Goal: Entertainment & Leisure: Browse casually

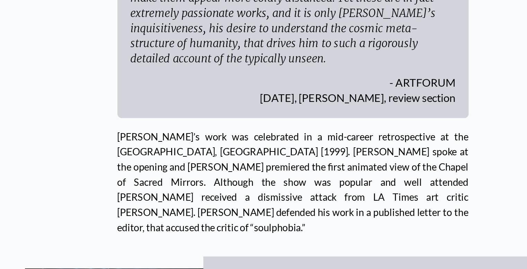
scroll to position [2667, 0]
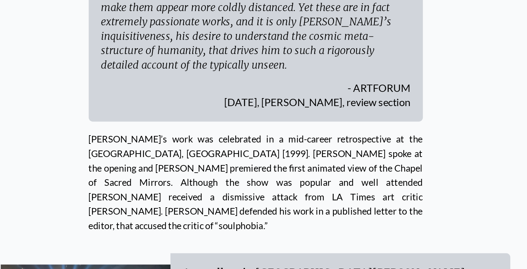
click at [151, 223] on img "5 / 5" at bounding box center [149, 266] width 115 height 86
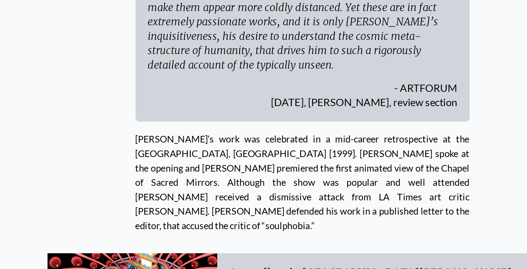
click at [113, 215] on img "1 / 5" at bounding box center [149, 266] width 115 height 102
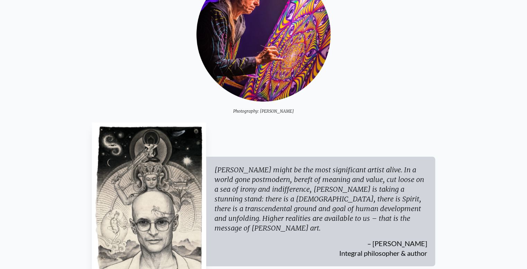
scroll to position [0, 0]
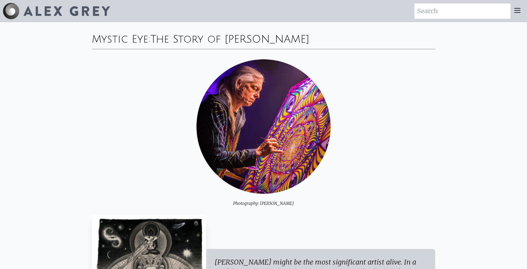
click at [520, 11] on icon at bounding box center [517, 10] width 8 height 8
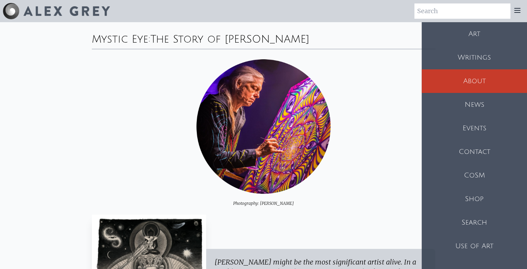
click at [484, 40] on div "Art" at bounding box center [474, 34] width 105 height 24
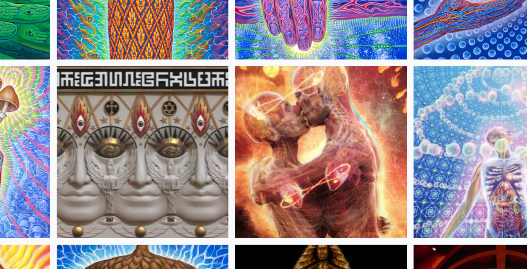
scroll to position [97, 0]
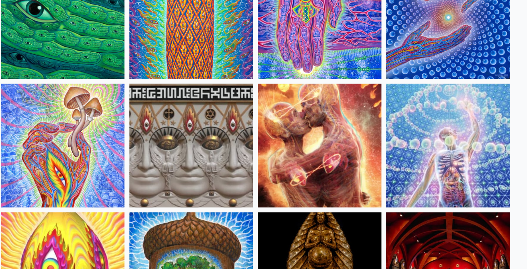
click at [314, 129] on img at bounding box center [319, 143] width 106 height 106
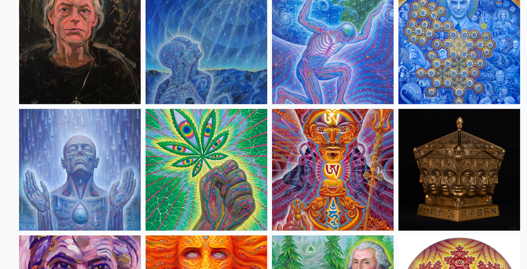
scroll to position [938, 0]
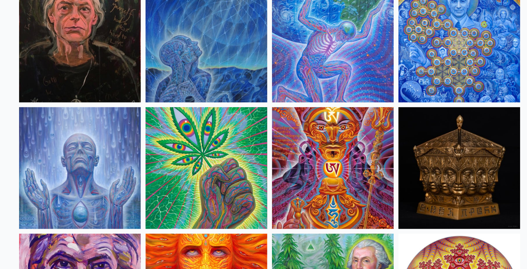
click at [192, 162] on img at bounding box center [209, 181] width 106 height 106
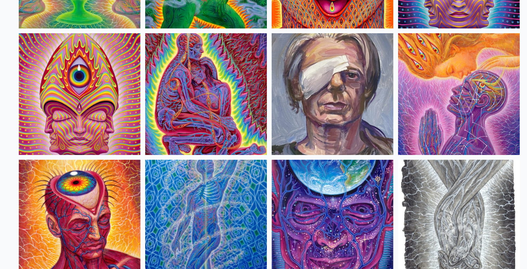
scroll to position [1442, 0]
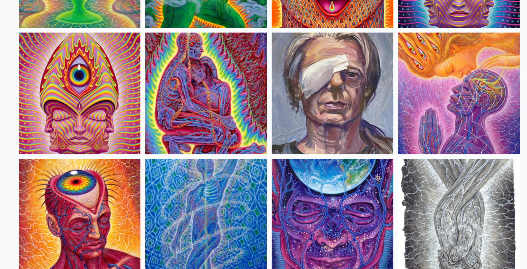
click at [222, 121] on img at bounding box center [209, 116] width 106 height 106
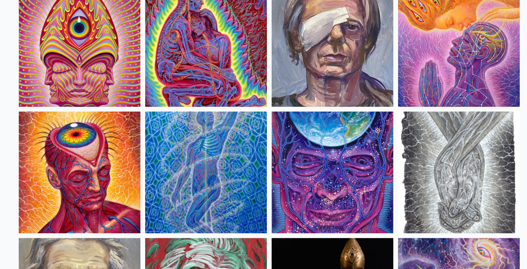
scroll to position [1484, 0]
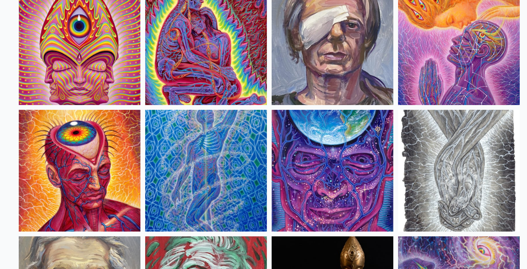
click at [414, 77] on img at bounding box center [429, 74] width 106 height 106
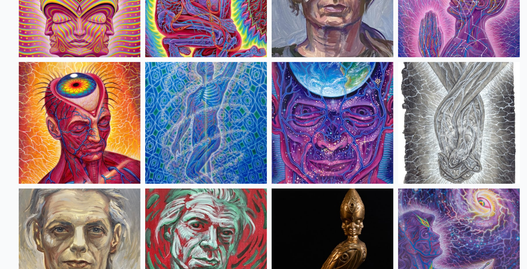
scroll to position [1526, 0]
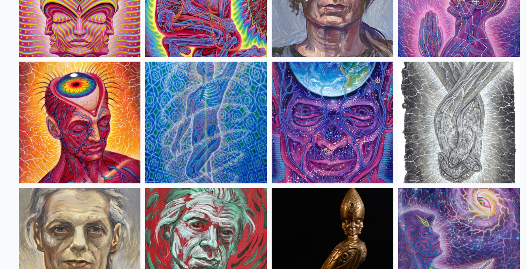
click at [411, 159] on img at bounding box center [429, 142] width 106 height 106
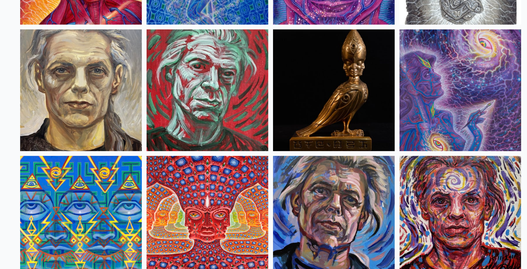
scroll to position [1665, 0]
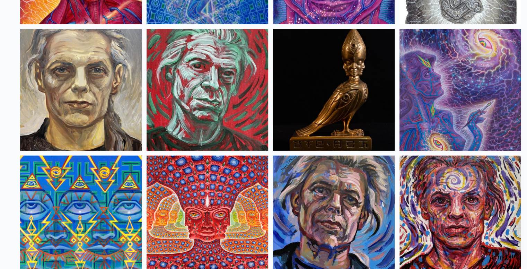
click at [417, 98] on img at bounding box center [429, 113] width 106 height 106
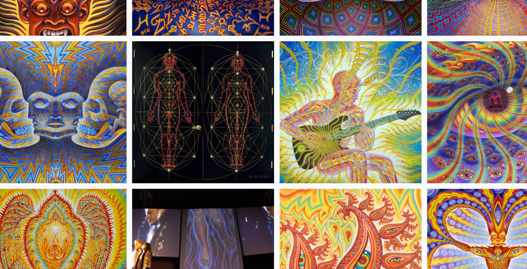
scroll to position [3624, 0]
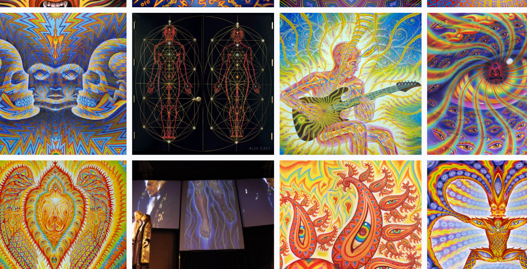
click at [302, 143] on img at bounding box center [319, 131] width 106 height 106
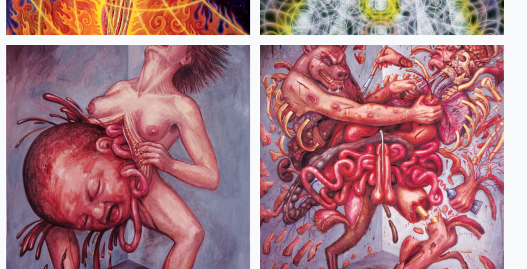
scroll to position [7005, 0]
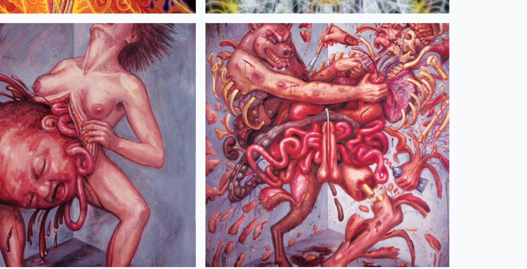
click at [446, 132] on img at bounding box center [429, 155] width 106 height 106
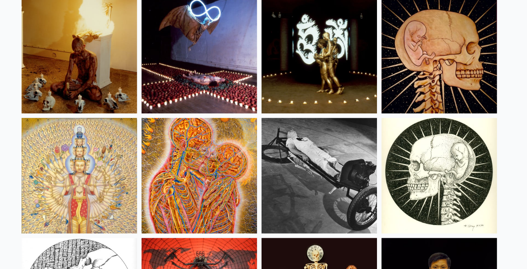
scroll to position [7856, 0]
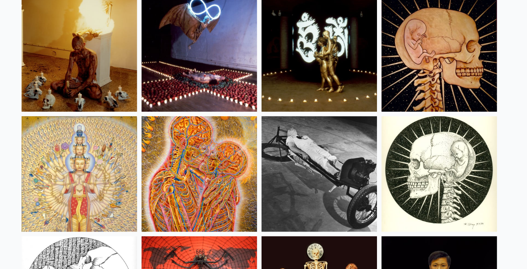
click at [73, 73] on img at bounding box center [99, 72] width 106 height 106
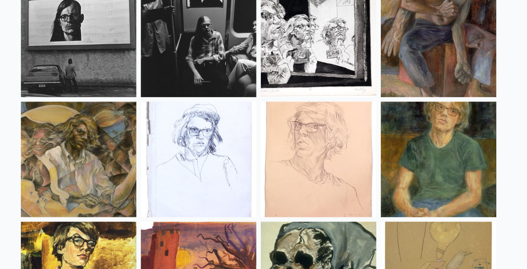
scroll to position [9228, 0]
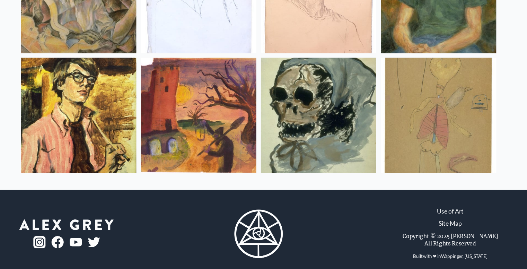
click at [415, 113] on img at bounding box center [429, 128] width 106 height 106
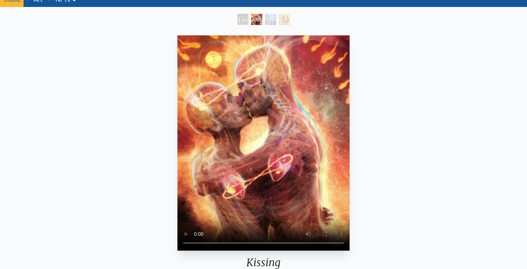
scroll to position [37, 0]
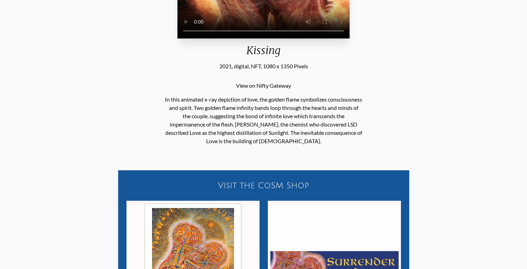
scroll to position [0, 0]
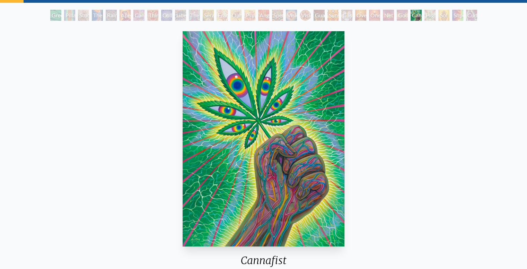
scroll to position [49, 0]
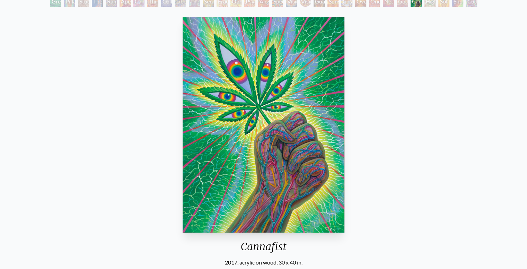
click at [246, 113] on img "27 / 31" at bounding box center [264, 124] width 162 height 215
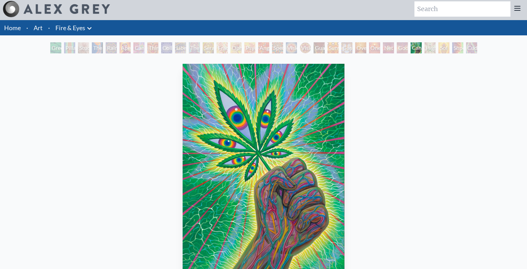
scroll to position [0, 0]
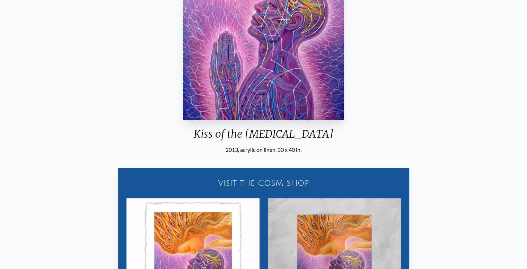
scroll to position [164, 0]
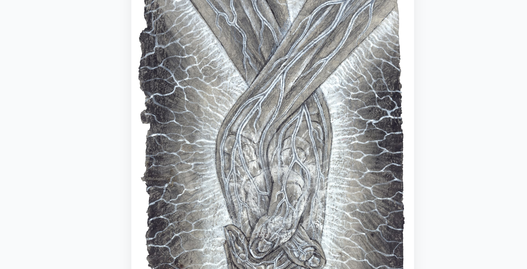
scroll to position [58, 0]
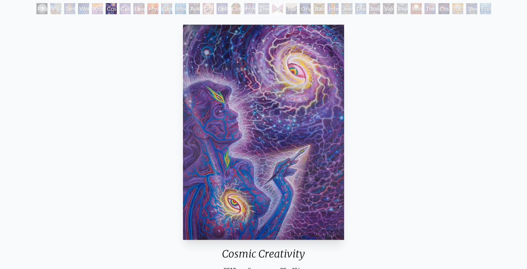
scroll to position [41, 0]
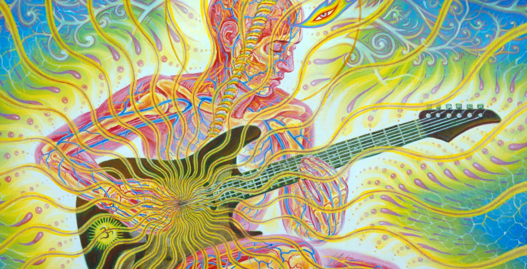
scroll to position [90, 0]
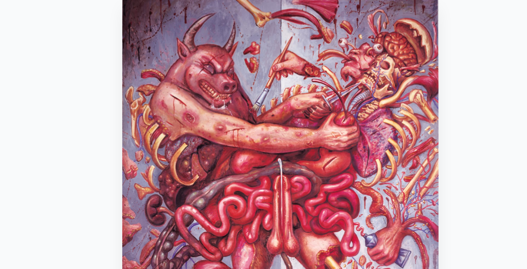
click at [246, 141] on img "2 / 15" at bounding box center [263, 173] width 159 height 215
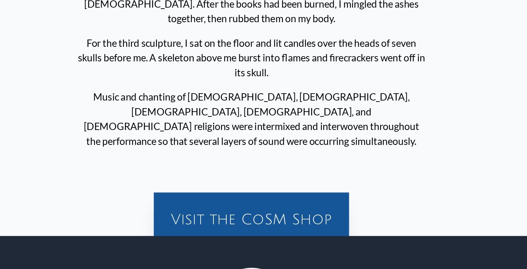
scroll to position [364, 0]
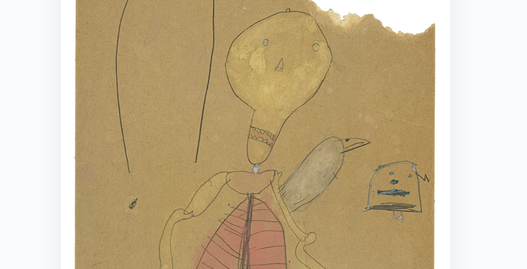
scroll to position [54, 0]
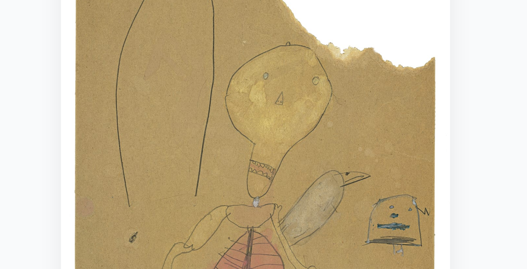
click at [271, 74] on img "8 / 8" at bounding box center [266, 119] width 128 height 215
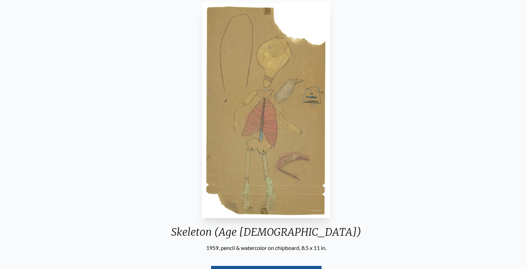
scroll to position [0, 0]
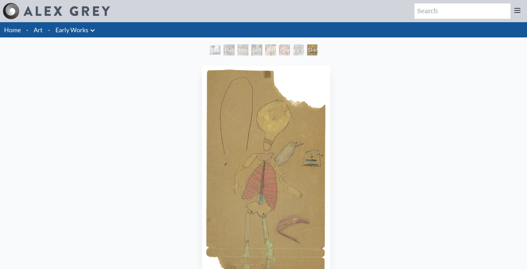
click at [517, 11] on icon at bounding box center [517, 10] width 8 height 8
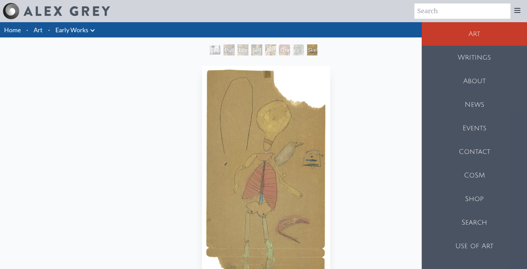
click at [472, 86] on div "About" at bounding box center [474, 81] width 105 height 24
